Goal: Information Seeking & Learning: Check status

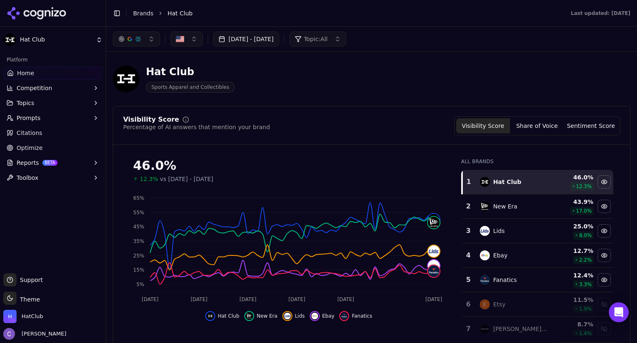
click at [143, 41] on button "button" at bounding box center [136, 39] width 47 height 15
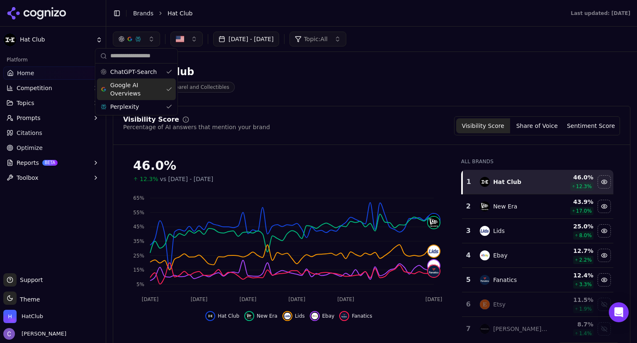
click at [169, 88] on div "Google AI Overviews" at bounding box center [136, 89] width 79 height 22
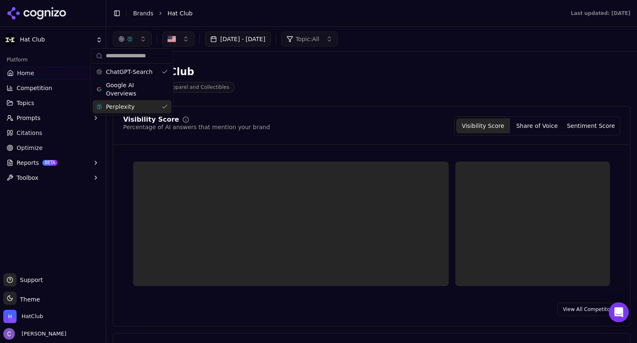
click at [164, 103] on div "Perplexity" at bounding box center [131, 106] width 79 height 13
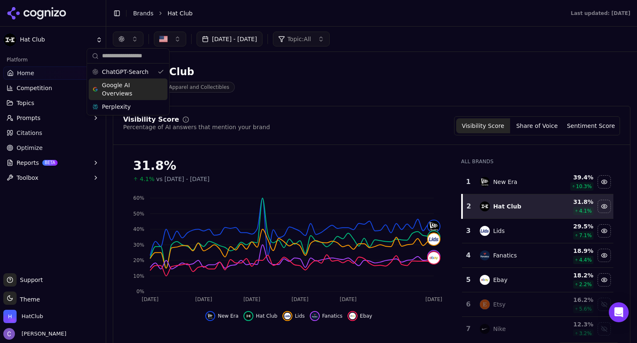
click at [161, 92] on div "Google AI Overviews" at bounding box center [128, 89] width 79 height 22
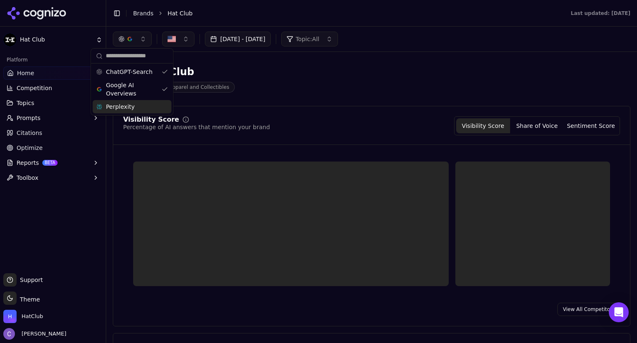
click at [162, 107] on div "Perplexity" at bounding box center [131, 106] width 79 height 13
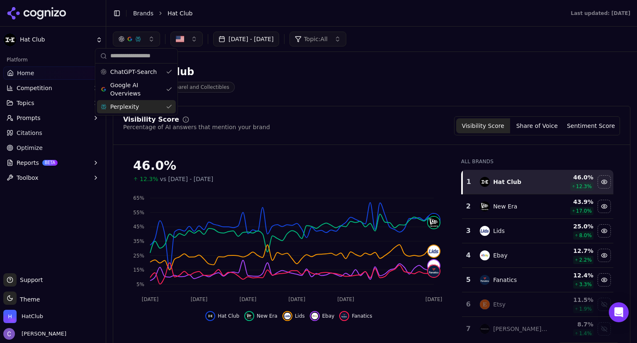
click at [38, 121] on button "Prompts" at bounding box center [52, 117] width 99 height 13
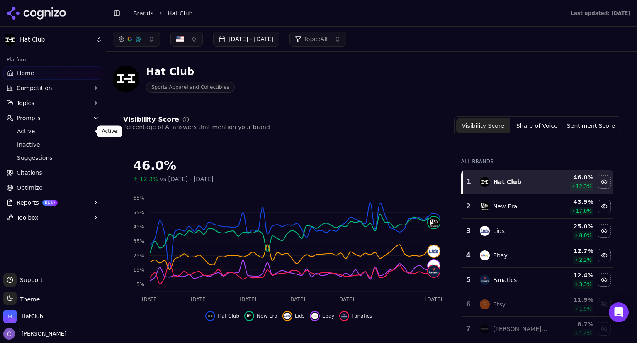
click at [36, 129] on span "Active" at bounding box center [53, 131] width 72 height 8
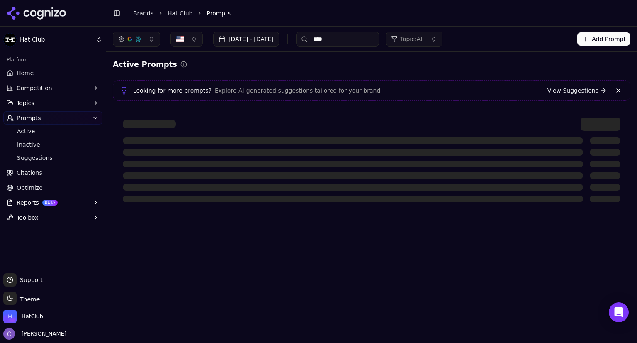
click at [365, 39] on input "****" at bounding box center [337, 39] width 83 height 15
type input "*"
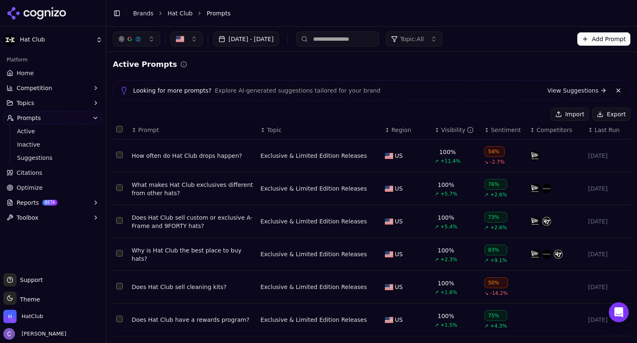
click at [435, 132] on div "↕ Visibility" at bounding box center [456, 130] width 43 height 8
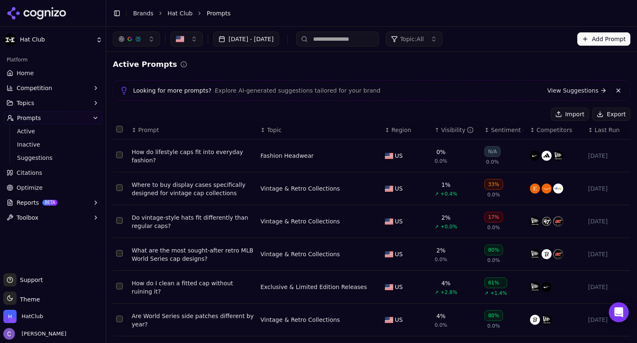
click at [32, 73] on span "Home" at bounding box center [25, 73] width 17 height 8
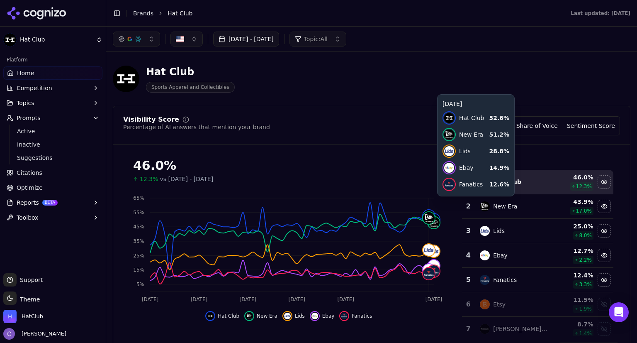
click at [35, 104] on button "Topics" at bounding box center [52, 102] width 99 height 13
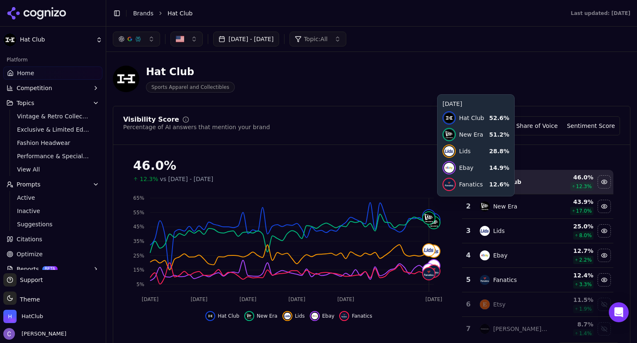
click at [29, 171] on span "View All" at bounding box center [53, 169] width 72 height 8
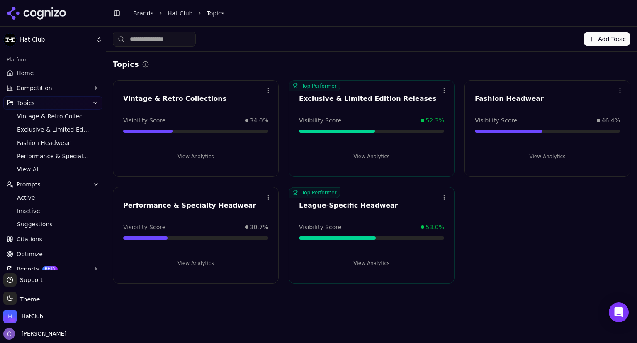
click at [535, 160] on button "View Analytics" at bounding box center [547, 156] width 145 height 13
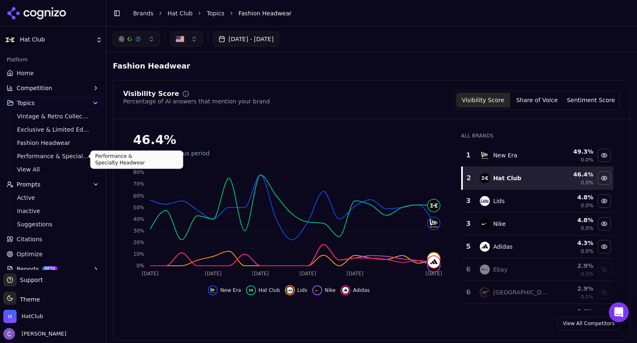
click at [45, 154] on span "Performance & Specialty Headwear" at bounding box center [53, 156] width 72 height 8
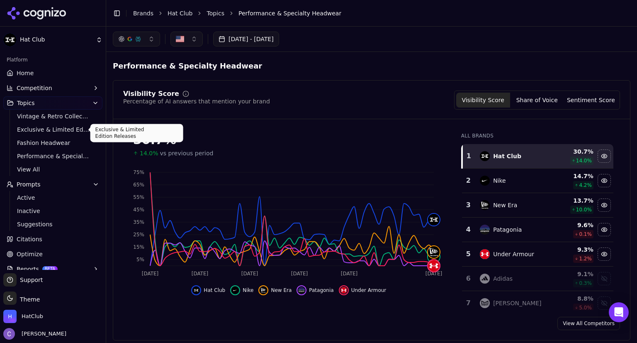
click at [62, 129] on span "Exclusive & Limited Edition Releases" at bounding box center [53, 129] width 72 height 8
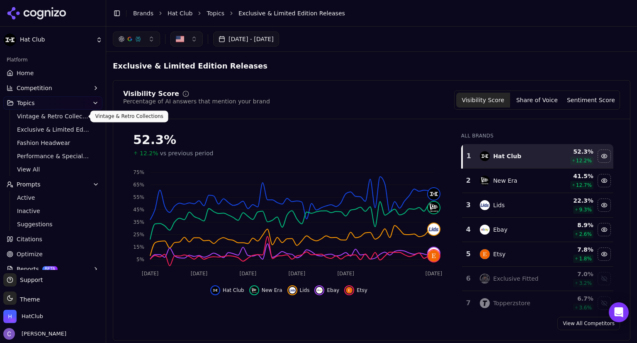
click at [48, 115] on span "Vintage & Retro Collections" at bounding box center [53, 116] width 72 height 8
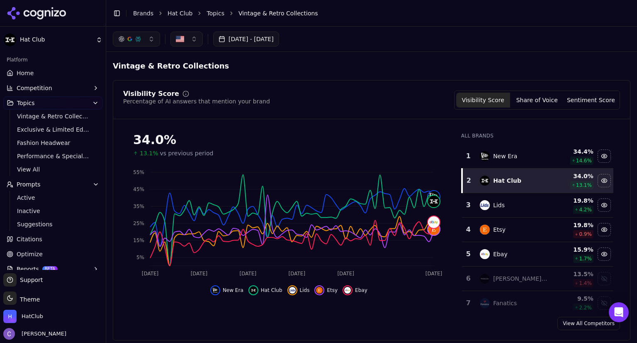
click at [41, 75] on link "Home" at bounding box center [52, 72] width 99 height 13
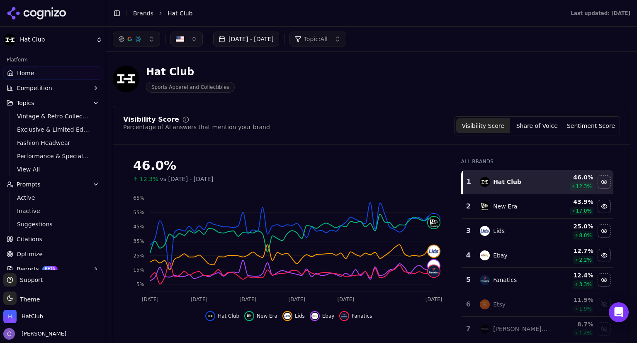
click at [32, 184] on span "Prompts" at bounding box center [29, 184] width 24 height 8
click at [32, 197] on span "Active" at bounding box center [53, 197] width 72 height 8
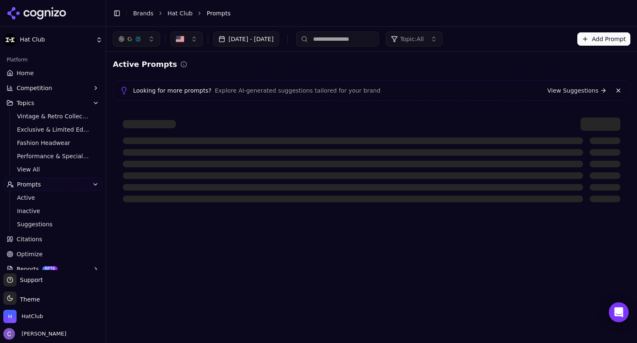
click at [360, 43] on input at bounding box center [337, 39] width 83 height 15
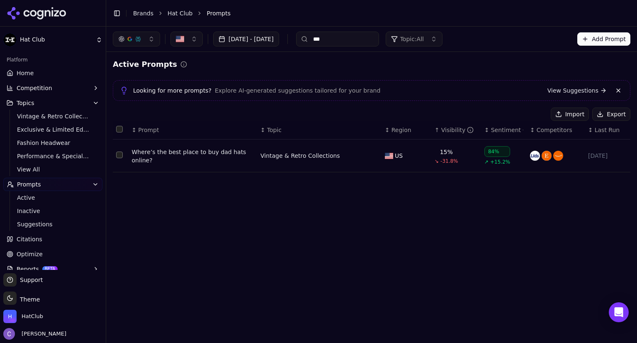
type input "***"
click at [196, 151] on div "Where’s the best place to buy dad hats online?" at bounding box center [193, 156] width 122 height 17
drag, startPoint x: 129, startPoint y: 151, endPoint x: 177, endPoint y: 163, distance: 48.8
click at [177, 163] on td "Where’s the best place to buy dad hats online?" at bounding box center [193, 155] width 129 height 33
copy div "Where’s the best place to buy dad hats online?"
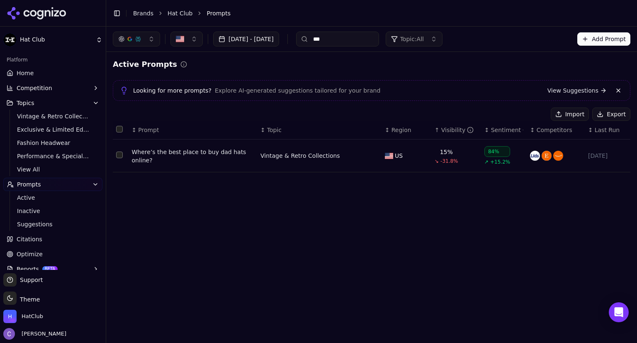
click at [376, 40] on input "***" at bounding box center [337, 39] width 83 height 15
type input "*"
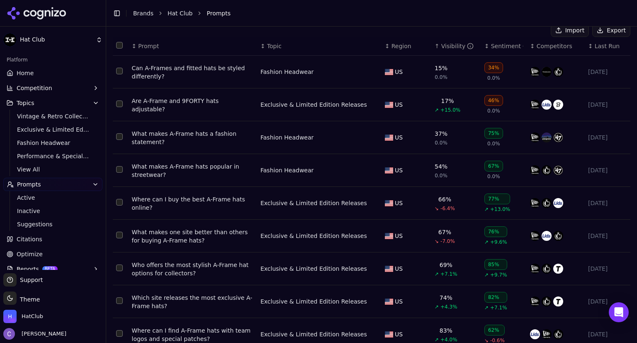
scroll to position [88, 0]
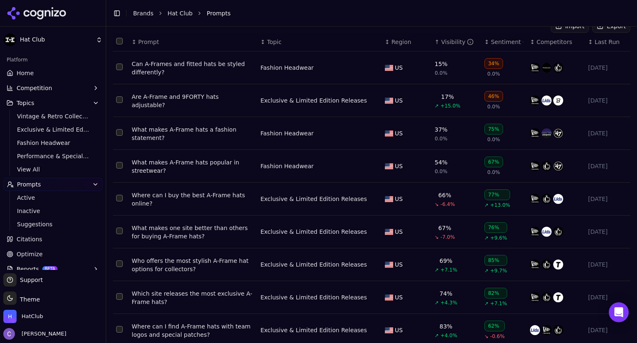
type input "*******"
click at [28, 74] on span "Home" at bounding box center [25, 73] width 17 height 8
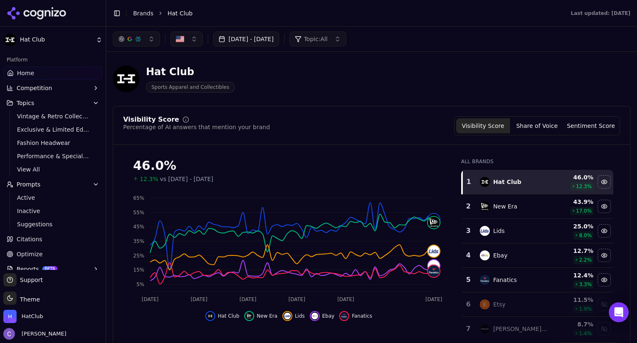
click at [151, 44] on button "button" at bounding box center [136, 39] width 47 height 15
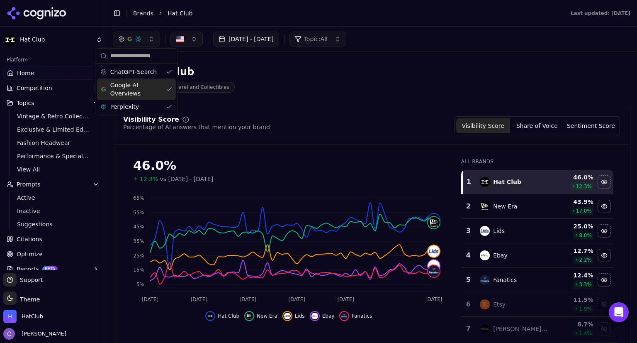
click at [165, 84] on div "Google AI Overviews" at bounding box center [136, 89] width 79 height 22
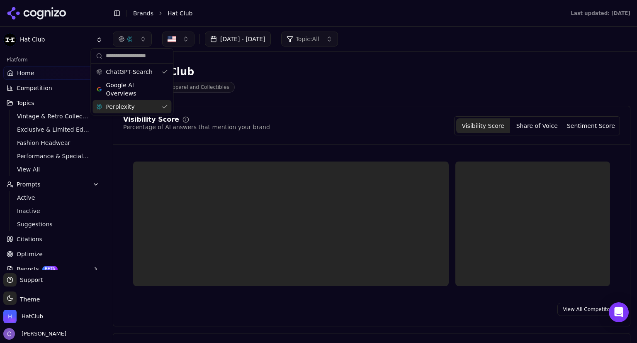
click at [169, 107] on div "Perplexity" at bounding box center [131, 106] width 79 height 13
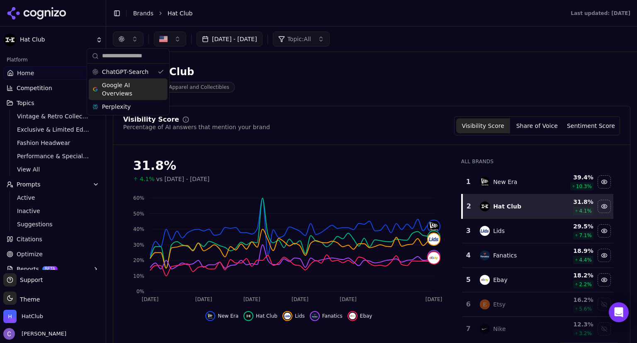
click at [159, 88] on div "Google AI Overviews" at bounding box center [128, 89] width 79 height 22
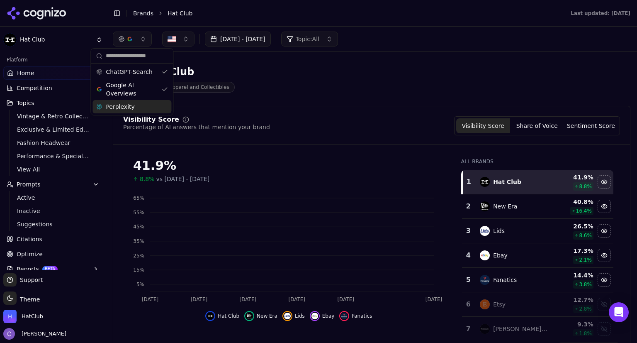
click at [164, 108] on div "Perplexity" at bounding box center [131, 106] width 79 height 13
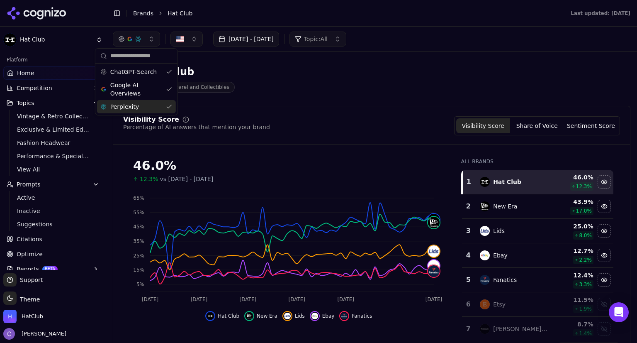
click at [33, 253] on span "Optimize" at bounding box center [30, 254] width 26 height 8
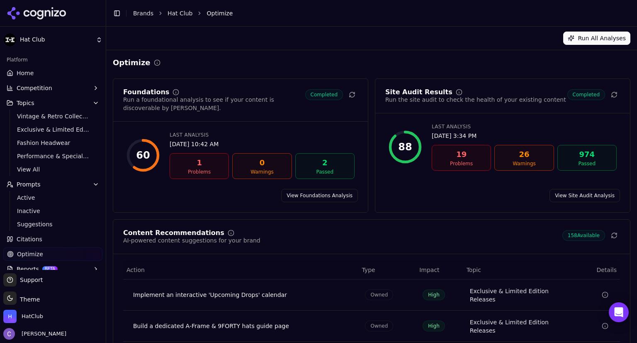
click at [455, 163] on div "Problems" at bounding box center [461, 163] width 52 height 7
click at [566, 189] on link "View Site Audit Analysis" at bounding box center [584, 195] width 71 height 13
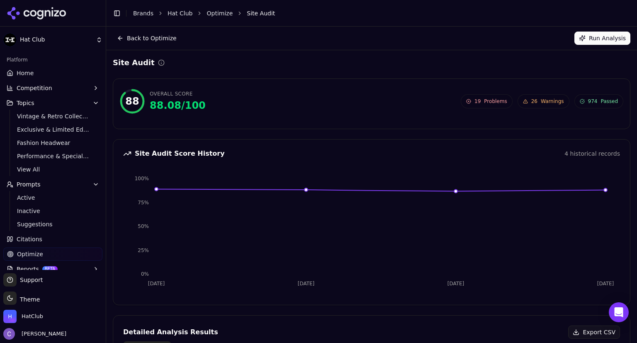
click at [488, 103] on span "Problems" at bounding box center [495, 101] width 23 height 7
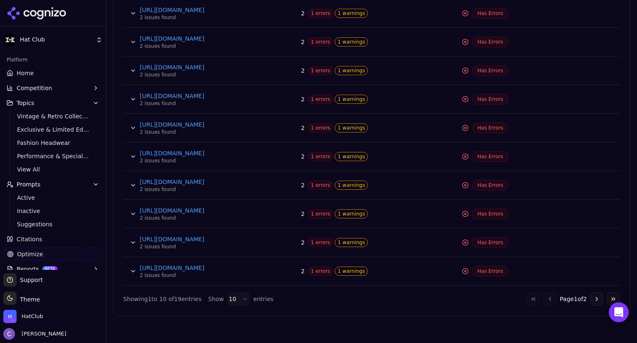
scroll to position [386, 0]
click at [590, 294] on button "Go to next page" at bounding box center [596, 298] width 13 height 13
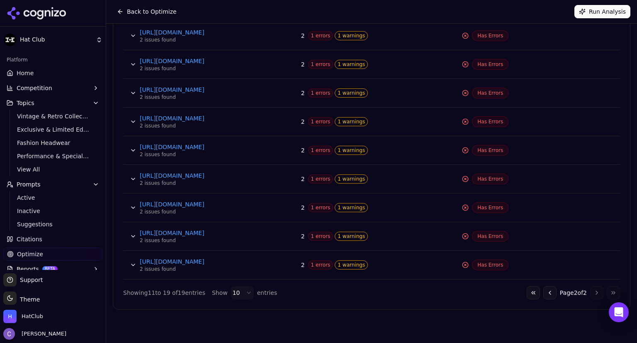
scroll to position [362, 0]
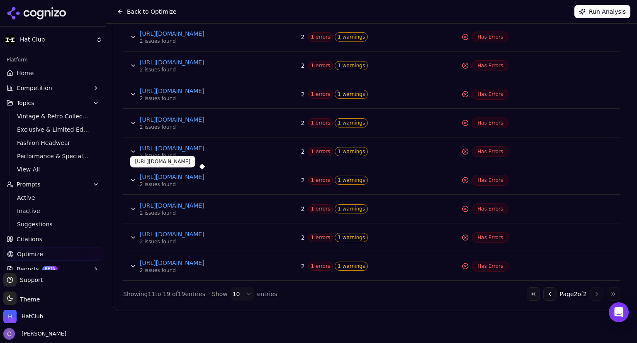
click at [228, 175] on link "[URL][DOMAIN_NAME]" at bounding box center [202, 177] width 124 height 8
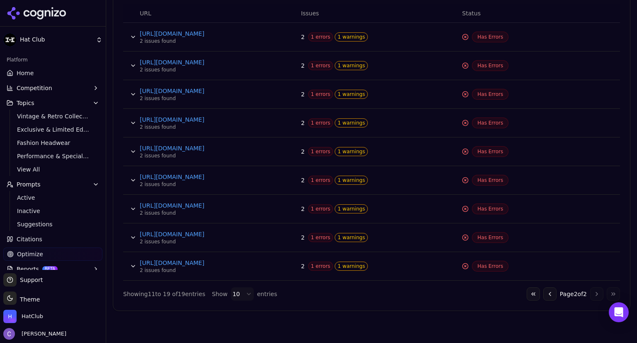
click at [543, 292] on button "Go to previous page" at bounding box center [549, 293] width 13 height 13
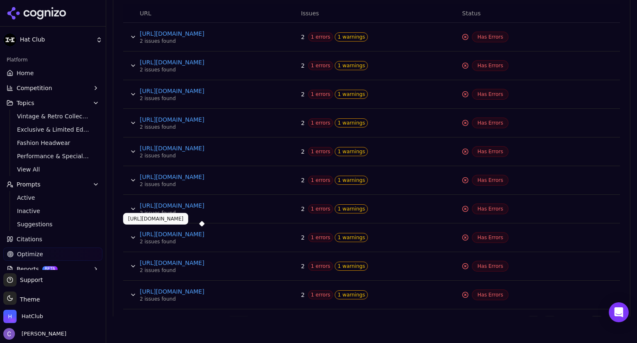
click at [243, 233] on link "[URL][DOMAIN_NAME]" at bounding box center [202, 234] width 124 height 8
click at [226, 61] on link "[URL][DOMAIN_NAME]" at bounding box center [202, 62] width 124 height 8
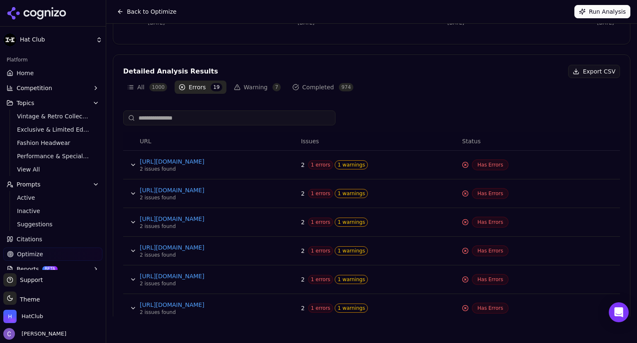
scroll to position [234, 0]
click at [241, 161] on link "[URL][DOMAIN_NAME]" at bounding box center [202, 161] width 124 height 8
click at [44, 72] on link "Home" at bounding box center [52, 72] width 99 height 13
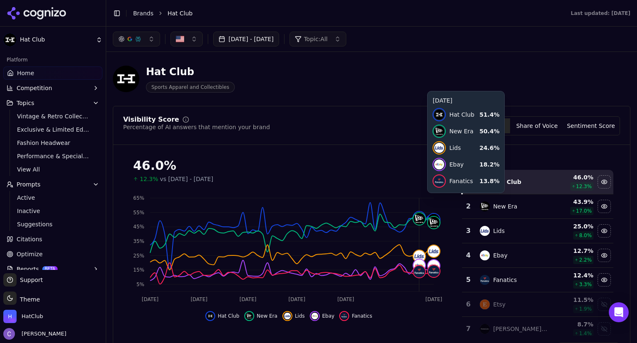
click at [279, 39] on button "[DATE] - [DATE]" at bounding box center [246, 39] width 66 height 15
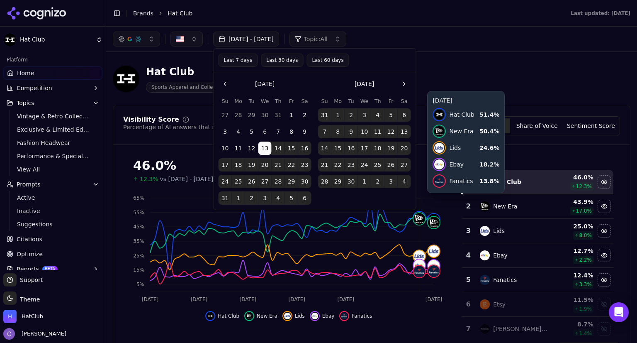
click at [313, 57] on button "Last 60 days" at bounding box center [327, 59] width 42 height 13
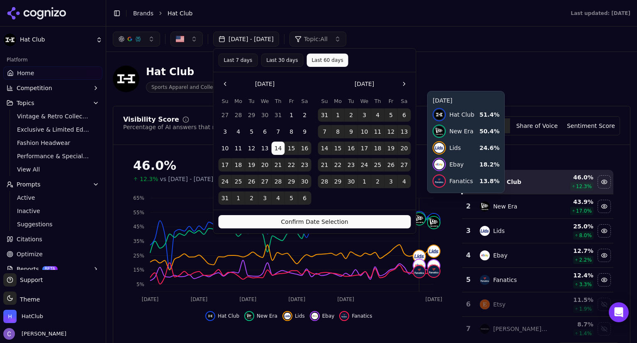
click at [330, 219] on button "Confirm Date Selection" at bounding box center [315, 221] width 192 height 13
